Goal: Task Accomplishment & Management: Manage account settings

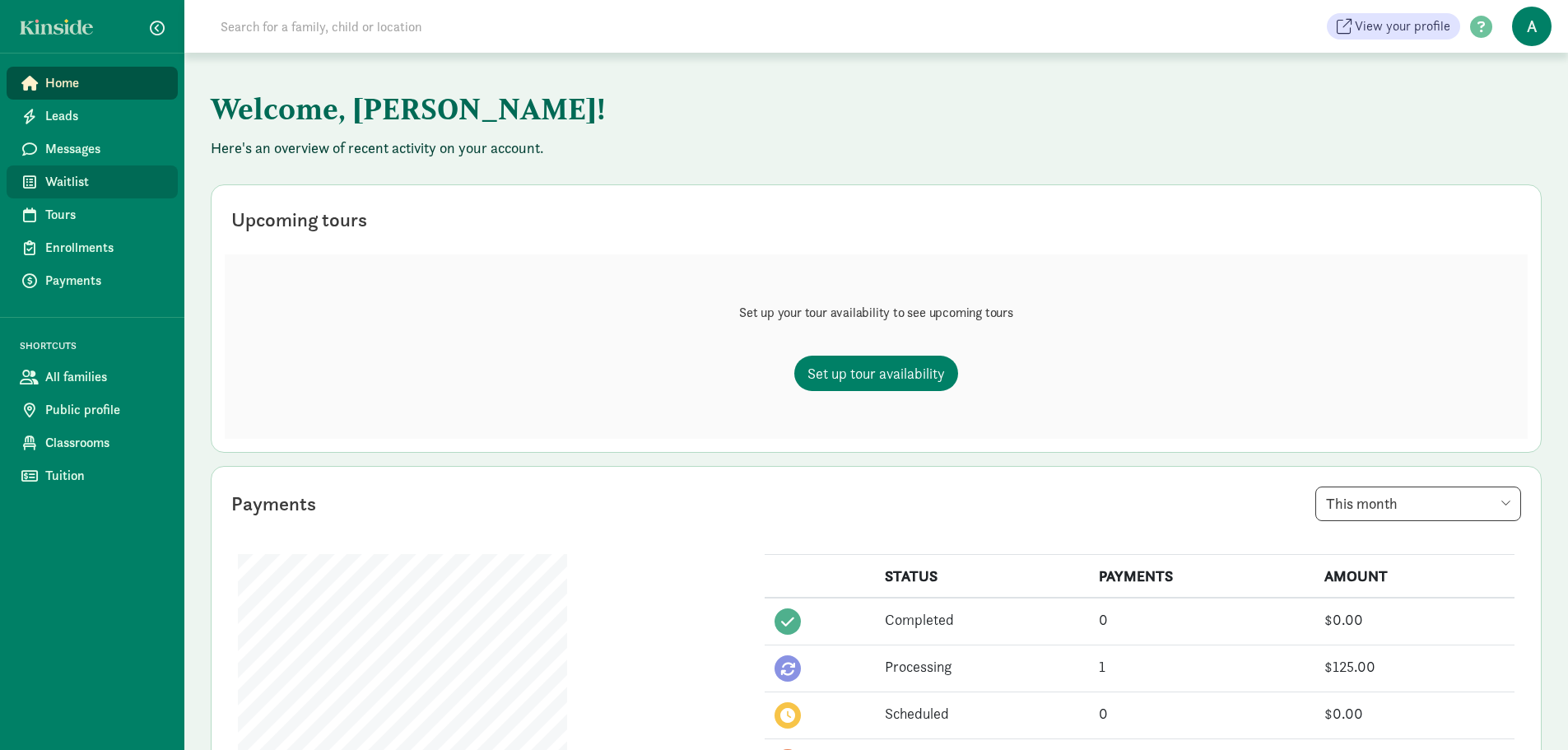
click at [87, 178] on span "Waitlist" at bounding box center [105, 181] width 119 height 19
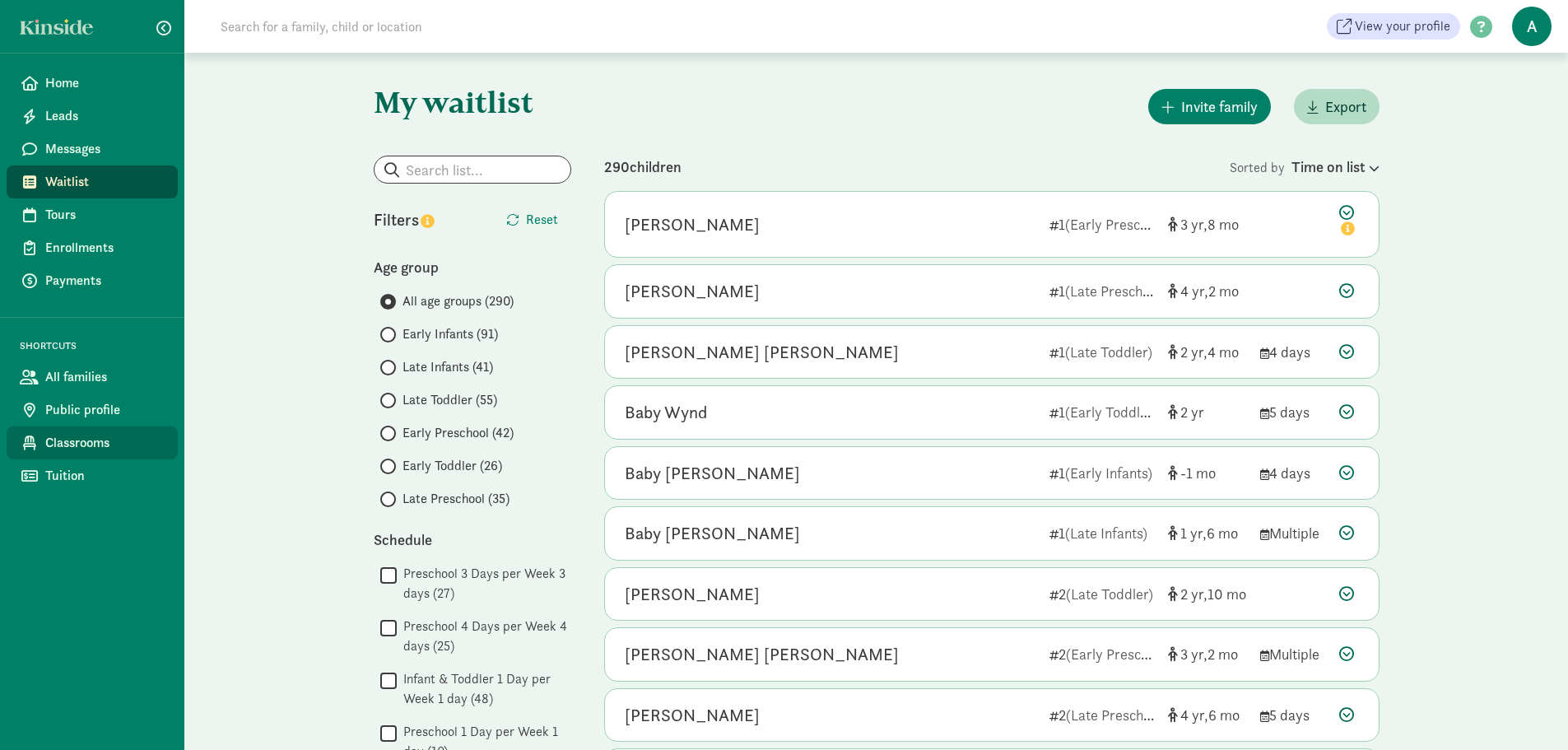
click at [72, 444] on span "Classrooms" at bounding box center [105, 443] width 119 height 19
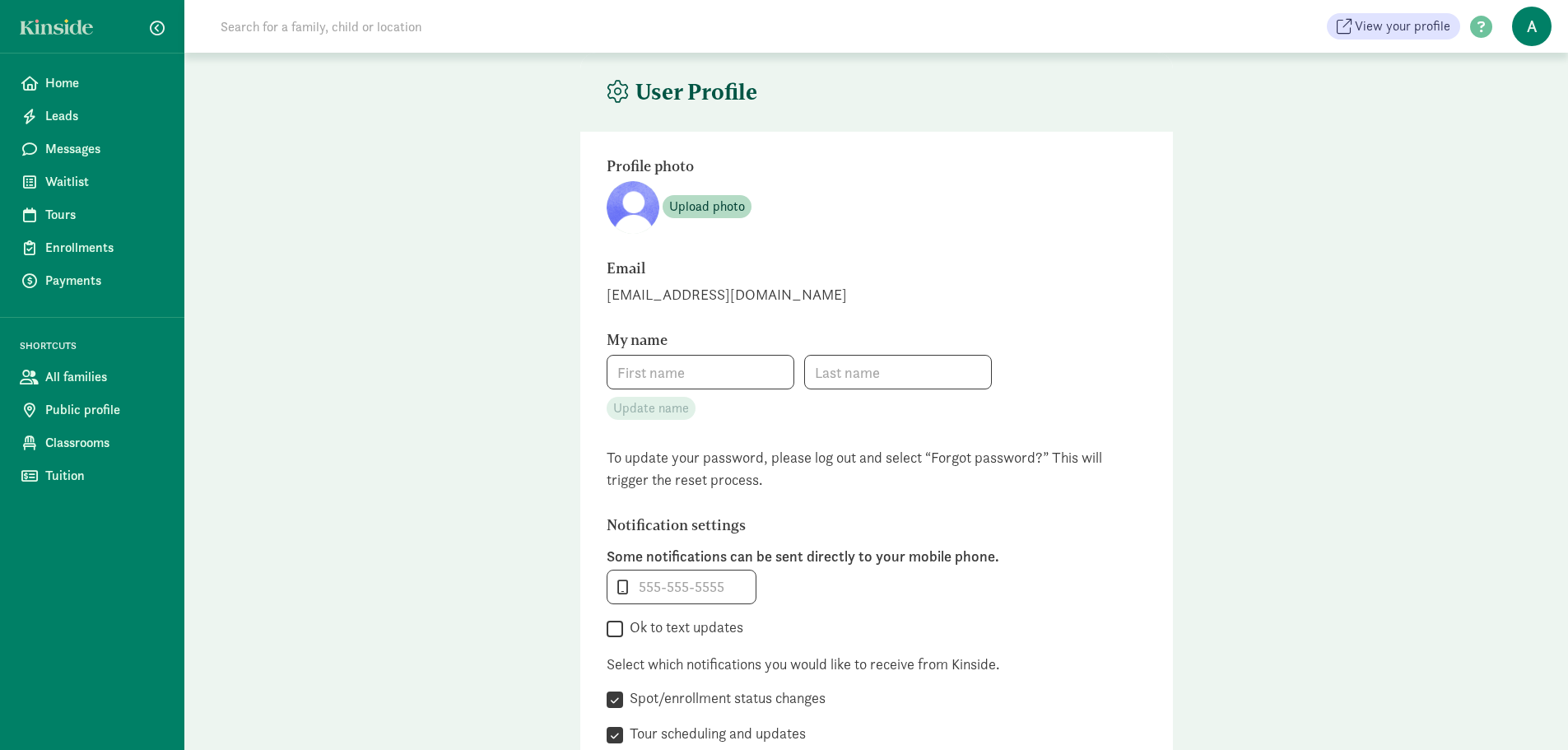
type input "[PERSON_NAME]"
type input "_"
checkbox input "false"
click at [69, 84] on span "Home" at bounding box center [105, 83] width 119 height 19
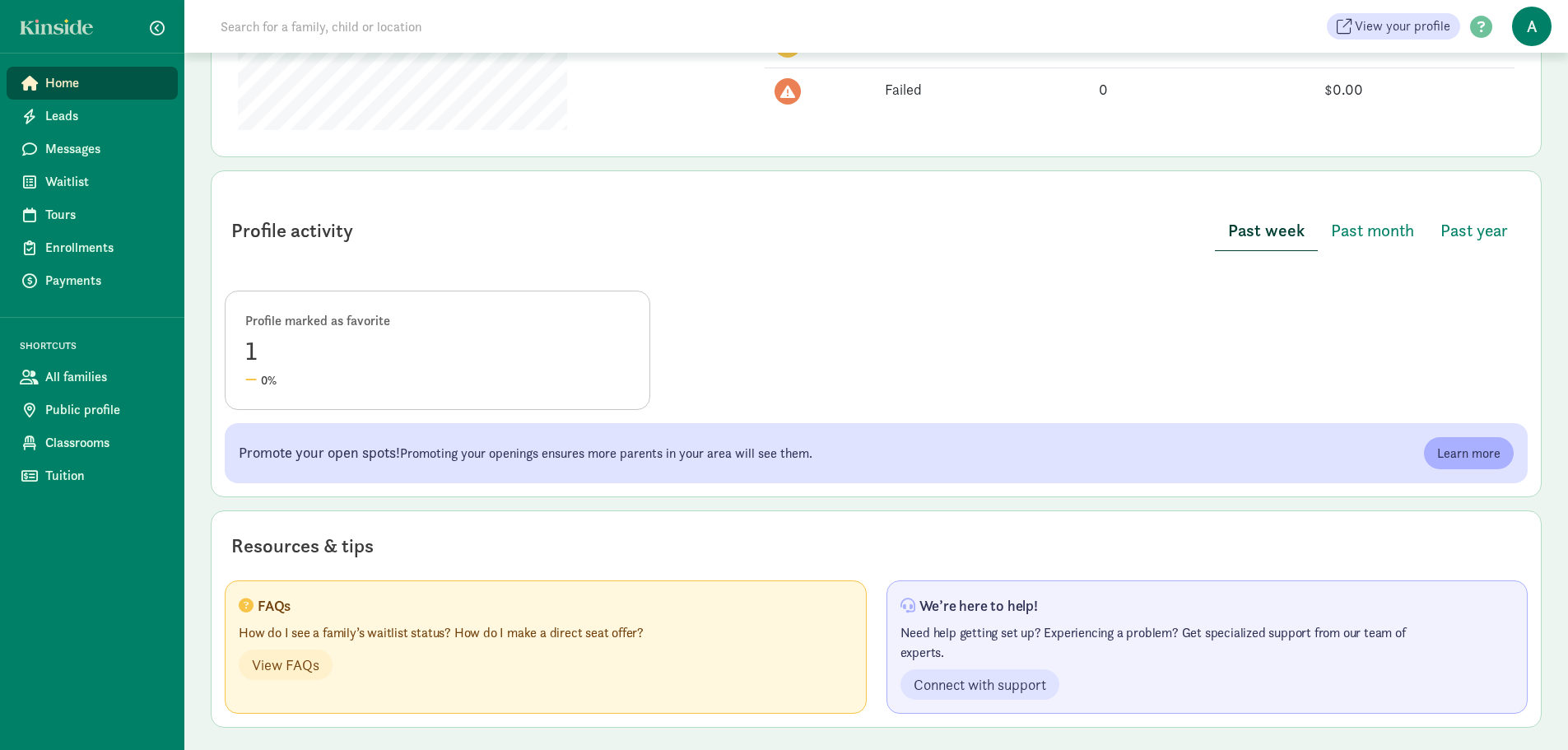
scroll to position [676, 0]
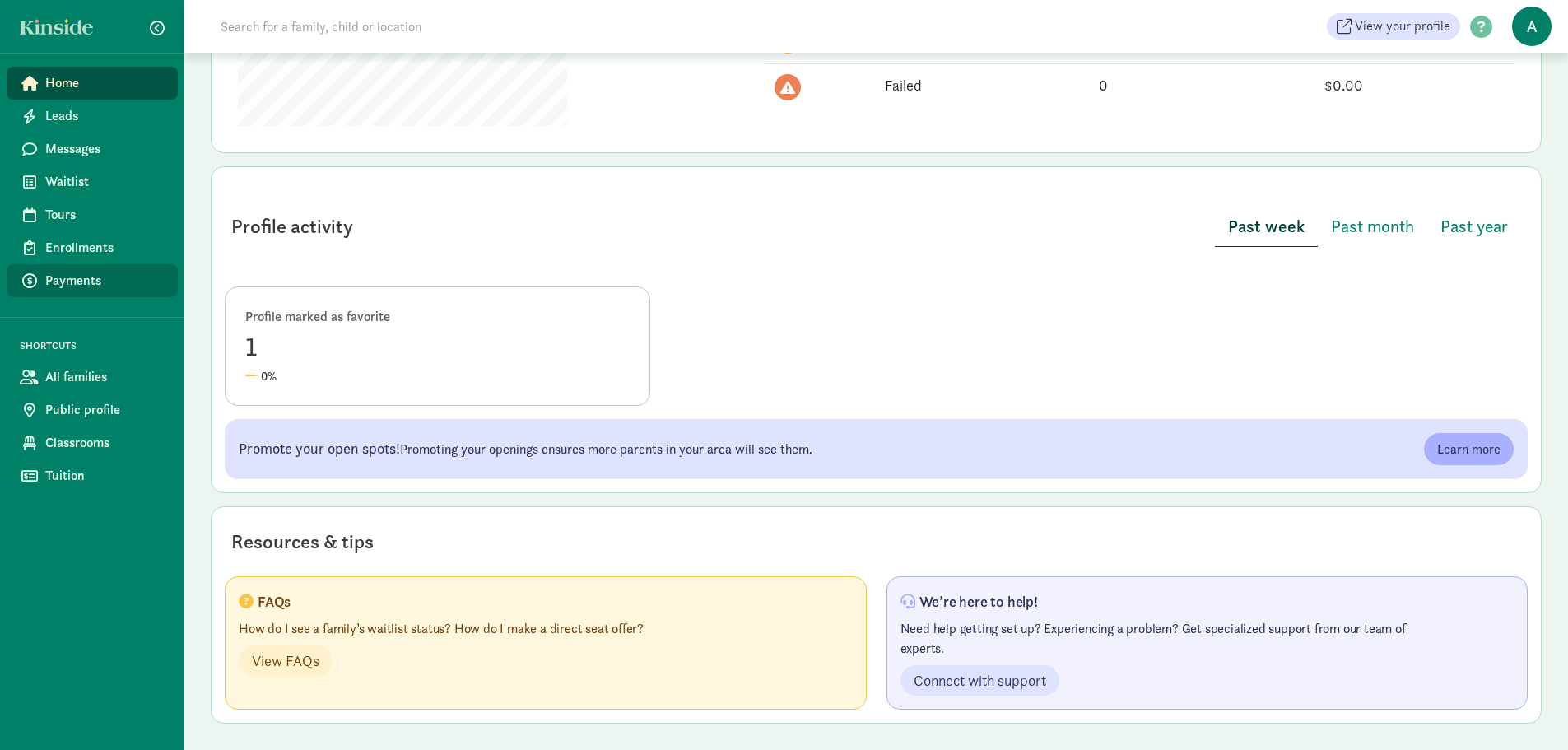
click at [80, 274] on span "Payments" at bounding box center [105, 280] width 119 height 19
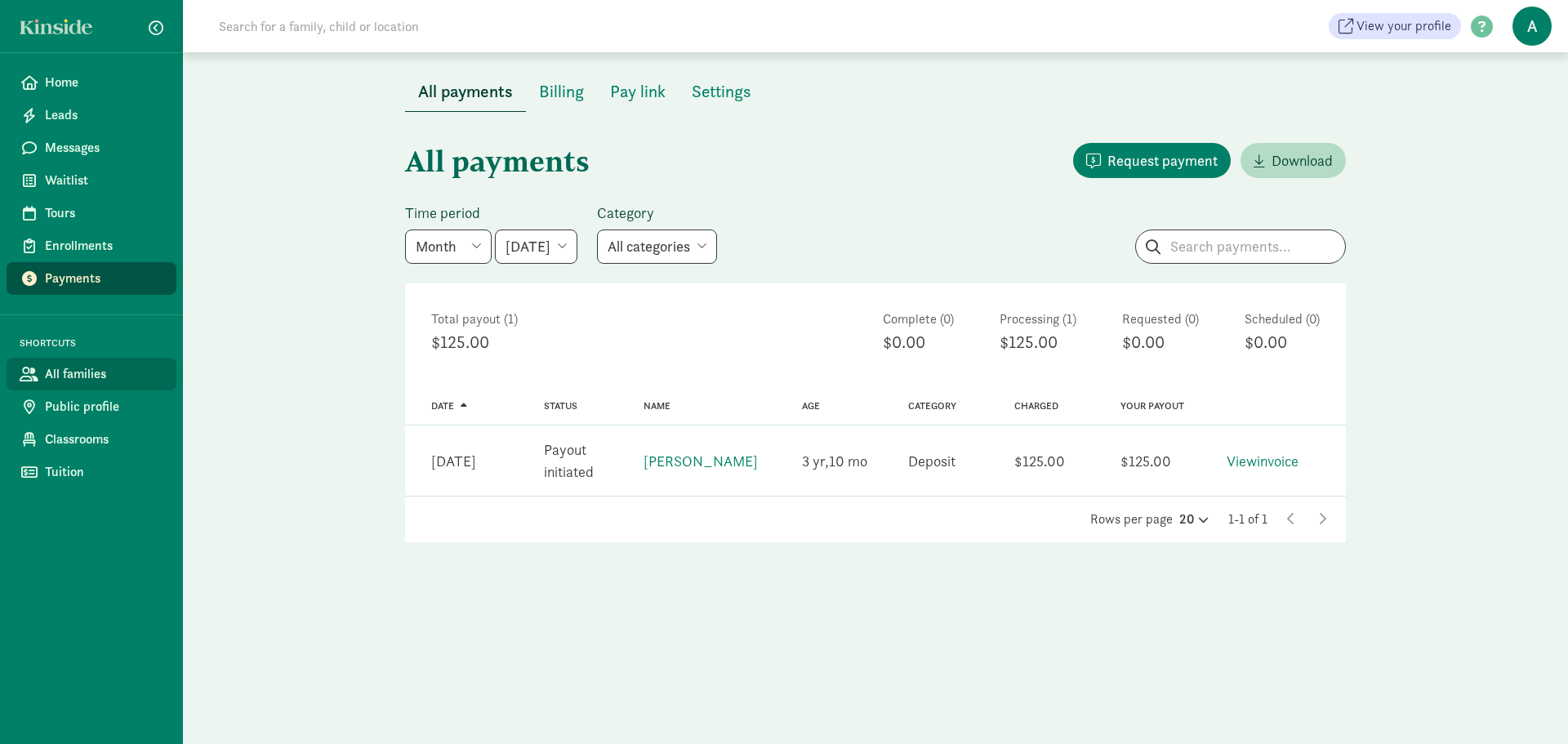
click at [77, 380] on span "All families" at bounding box center [104, 374] width 118 height 19
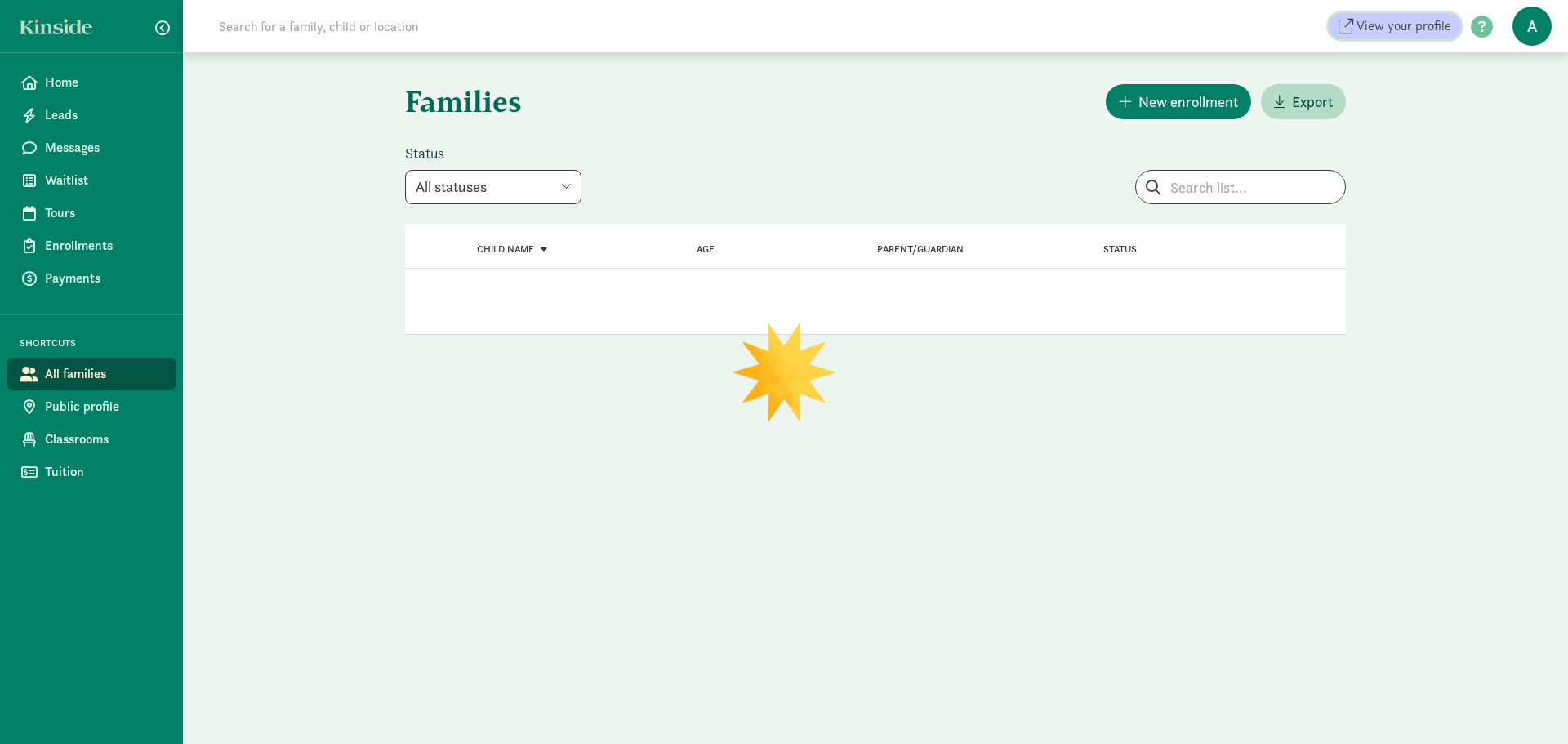
click at [1436, 21] on span "View your profile" at bounding box center [1403, 25] width 95 height 19
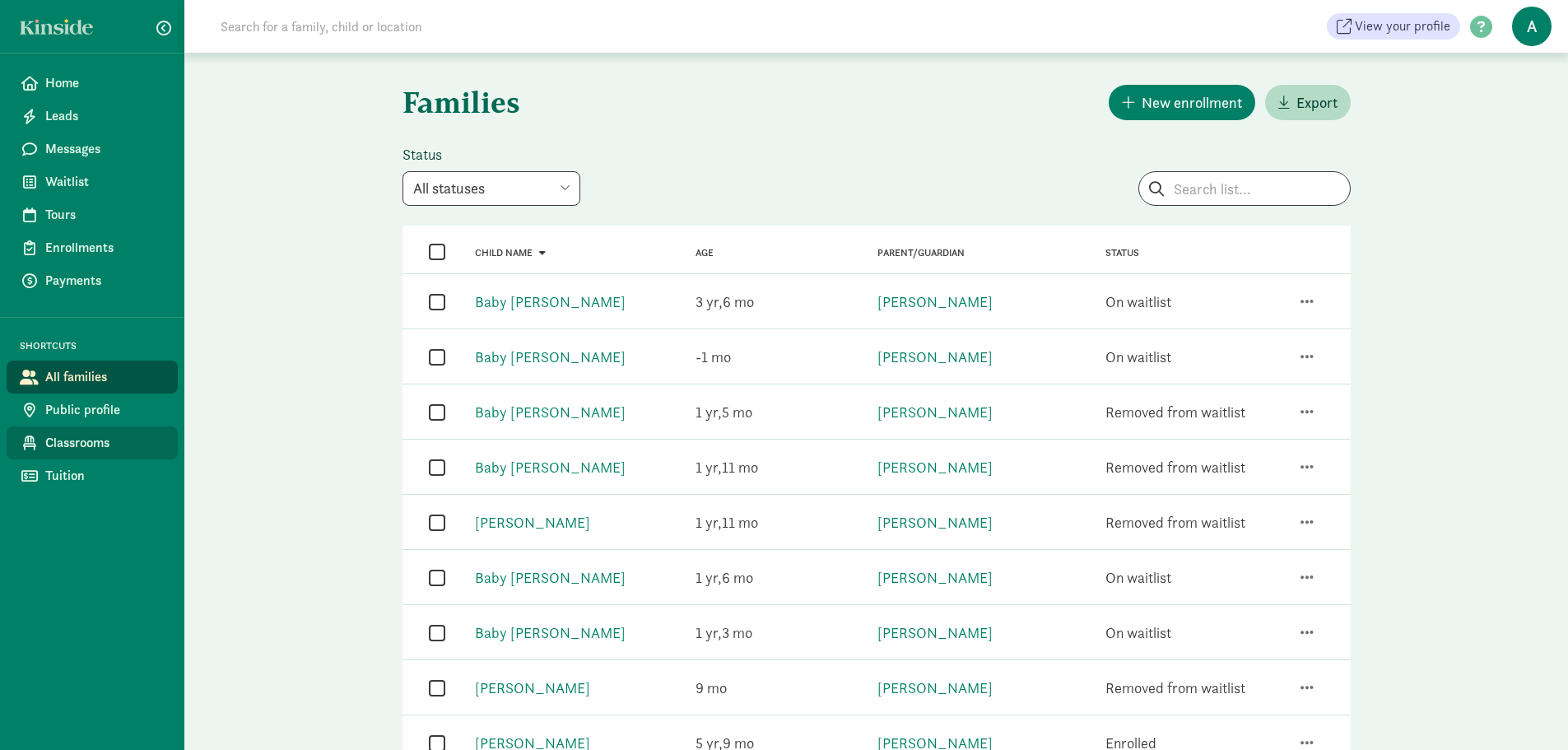
click at [103, 440] on span "Classrooms" at bounding box center [105, 443] width 119 height 19
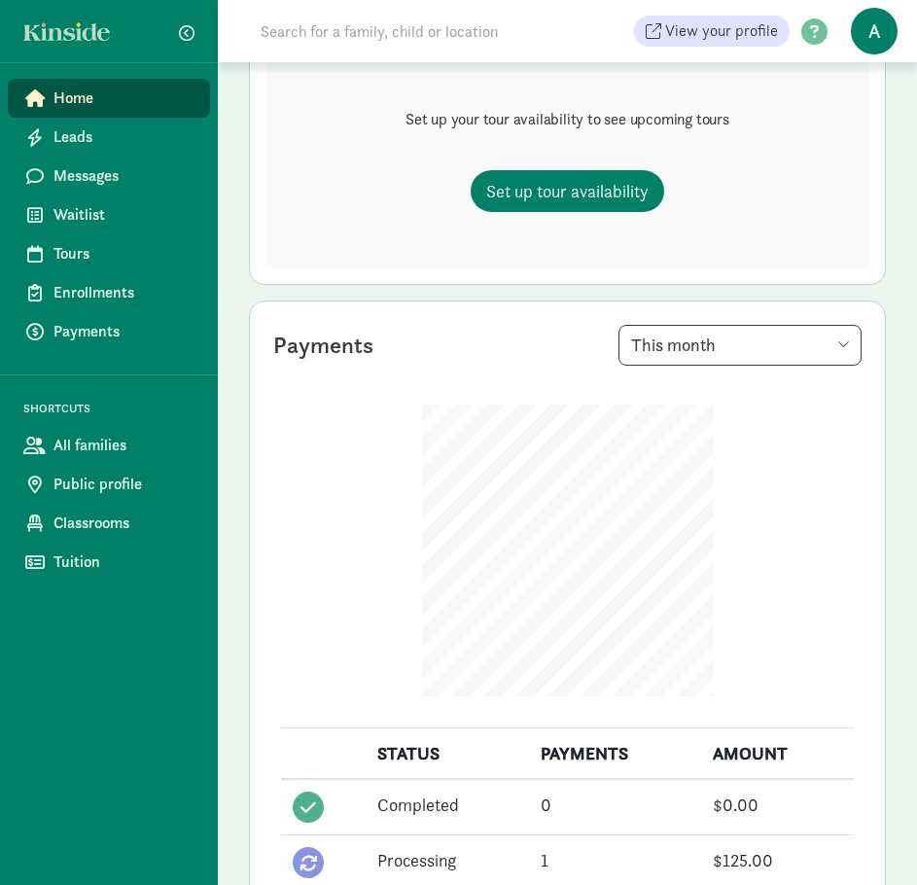
scroll to position [97, 0]
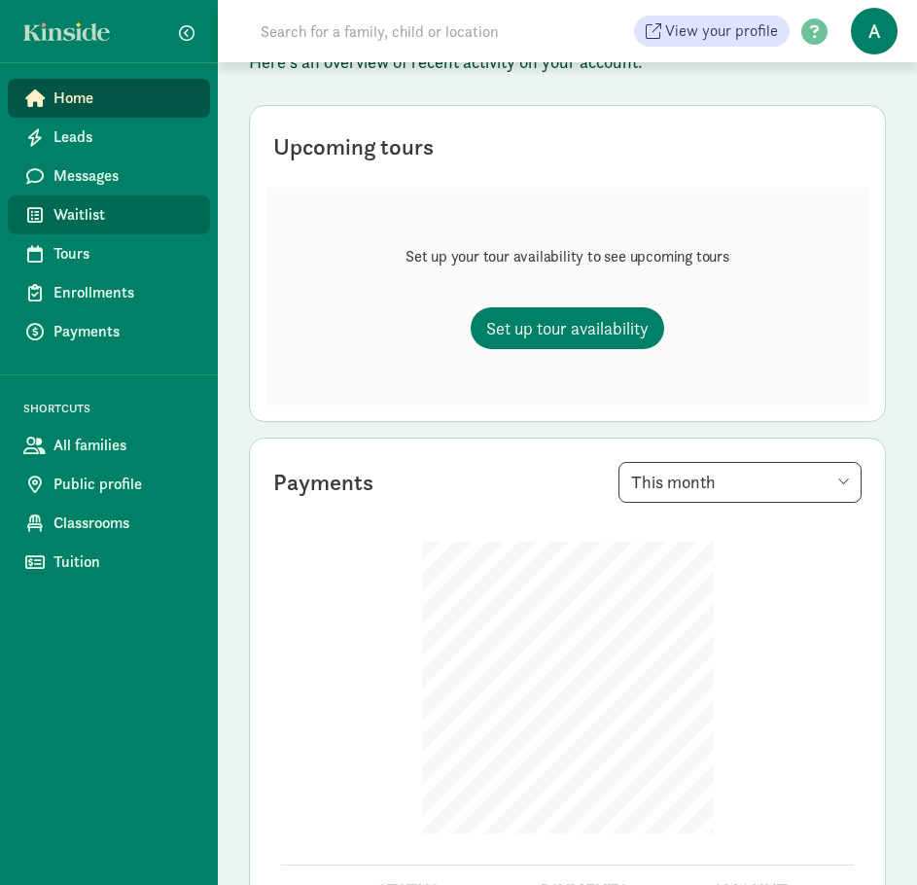
click at [91, 229] on link "Waitlist" at bounding box center [109, 215] width 202 height 39
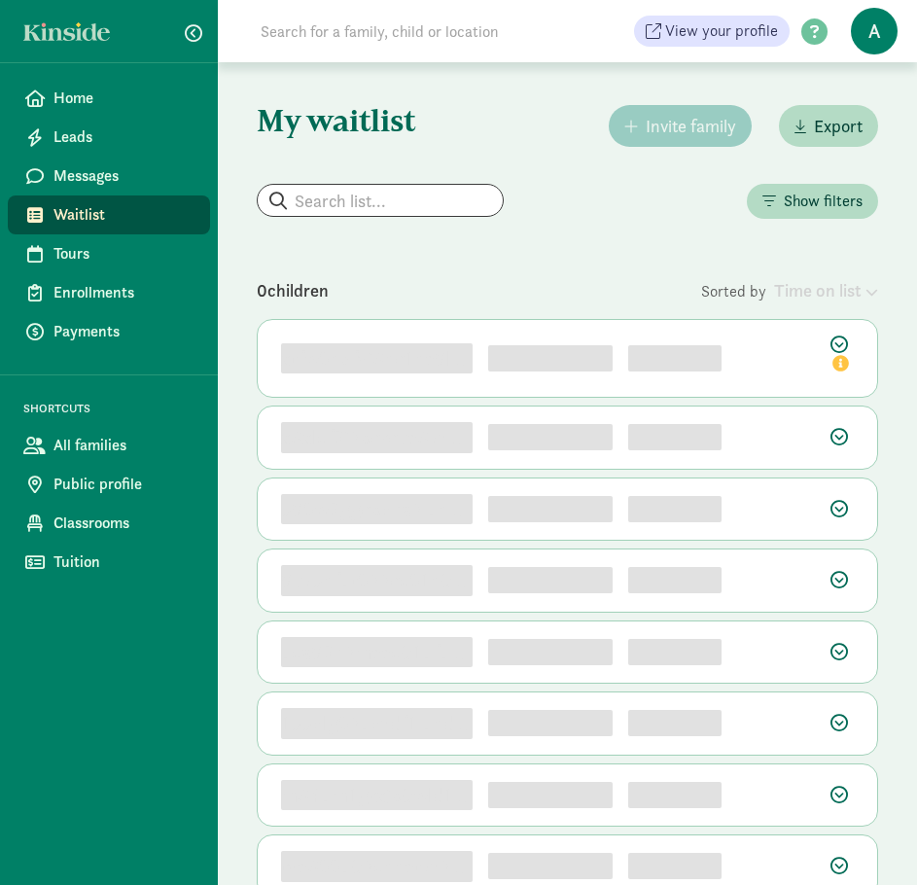
click at [456, 25] on input at bounding box center [441, 31] width 385 height 39
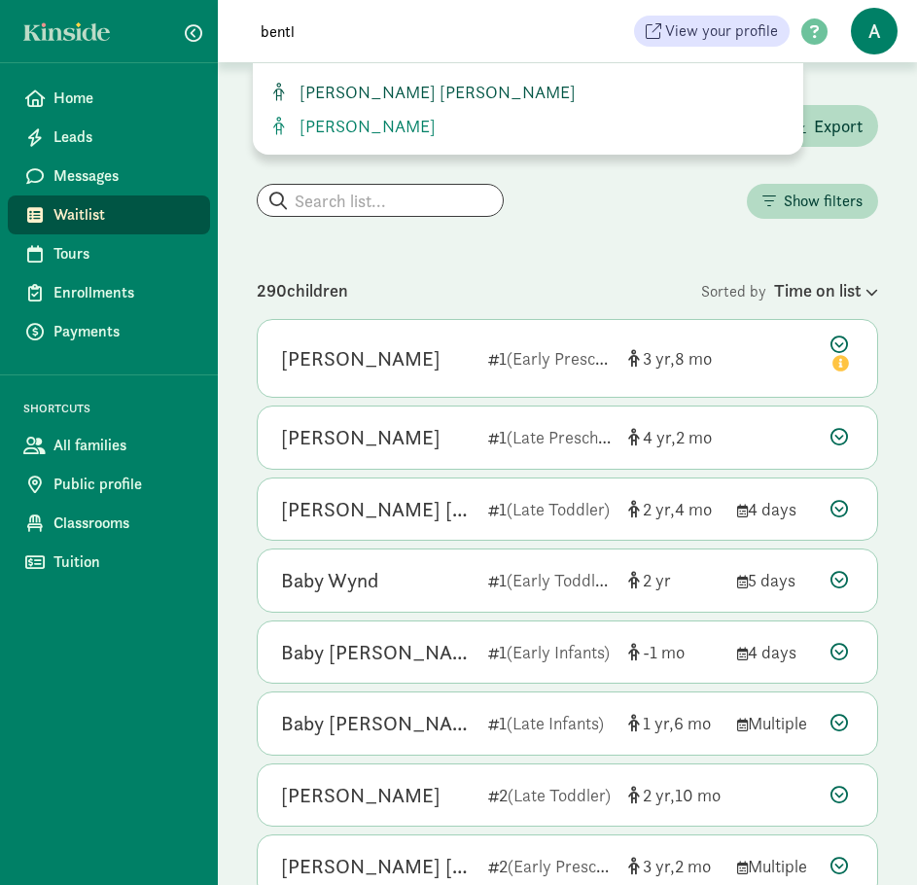
type input "bentl"
click at [406, 92] on span "[PERSON_NAME] [PERSON_NAME]" at bounding box center [434, 92] width 284 height 22
